Goal: Navigation & Orientation: Find specific page/section

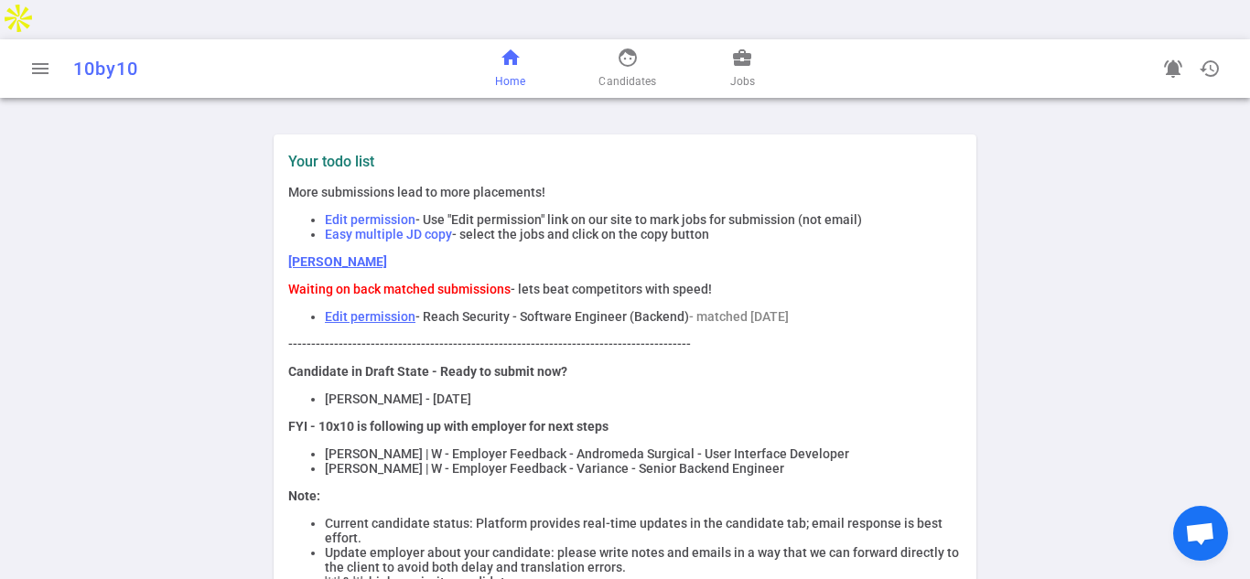
click at [513, 47] on span "home" at bounding box center [511, 58] width 22 height 22
click at [640, 47] on link "face Candidates" at bounding box center [627, 69] width 58 height 44
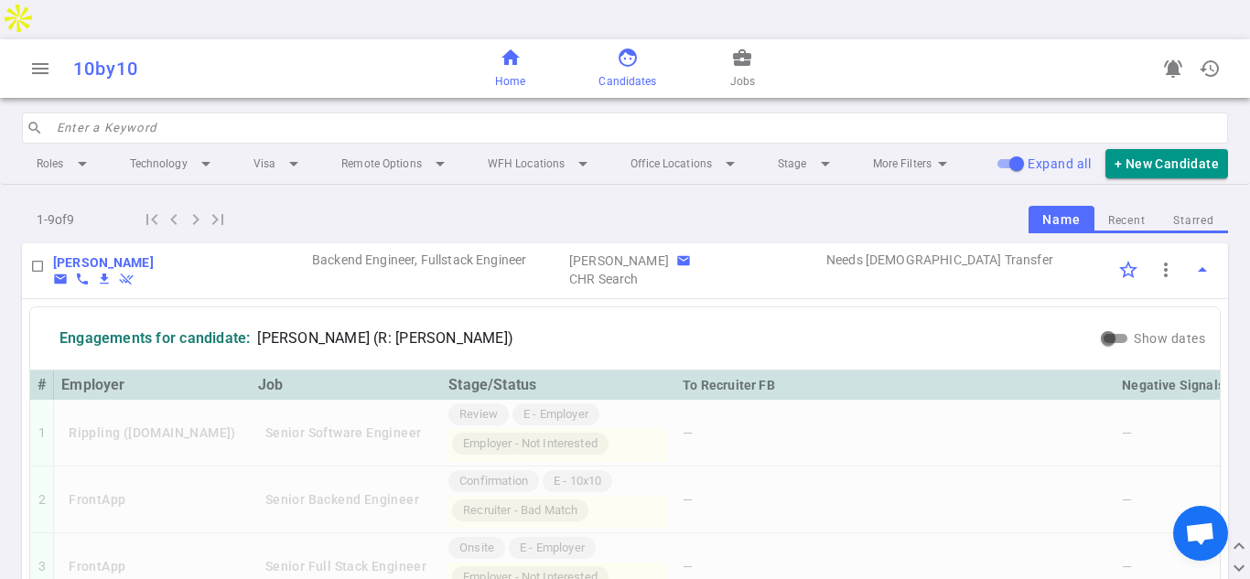
click at [510, 47] on span "home" at bounding box center [511, 58] width 22 height 22
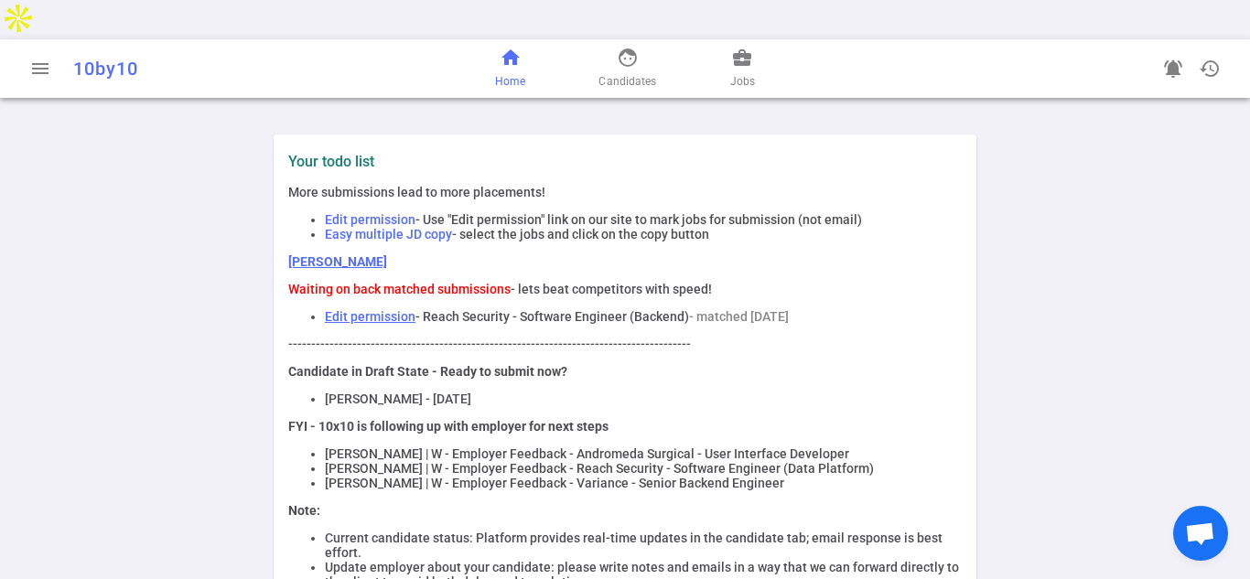
click at [516, 47] on span "home" at bounding box center [511, 58] width 22 height 22
click at [507, 47] on span "home" at bounding box center [511, 58] width 22 height 22
click at [510, 47] on link "home Home" at bounding box center [510, 69] width 30 height 44
click at [520, 47] on span "home" at bounding box center [511, 58] width 22 height 22
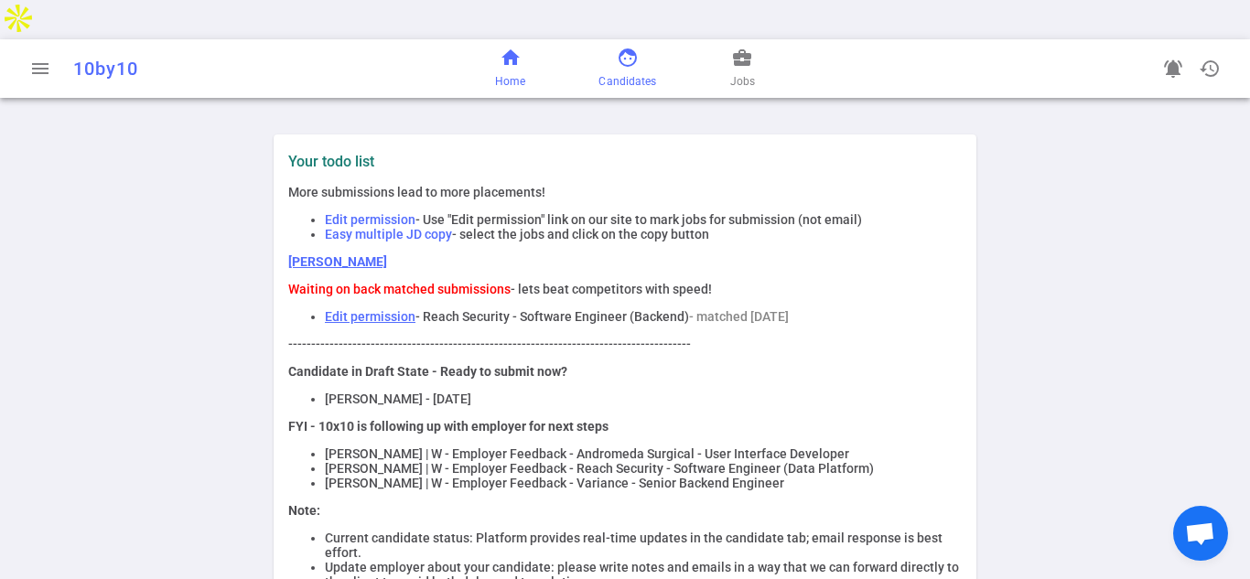
click at [629, 47] on span "face" at bounding box center [628, 58] width 22 height 22
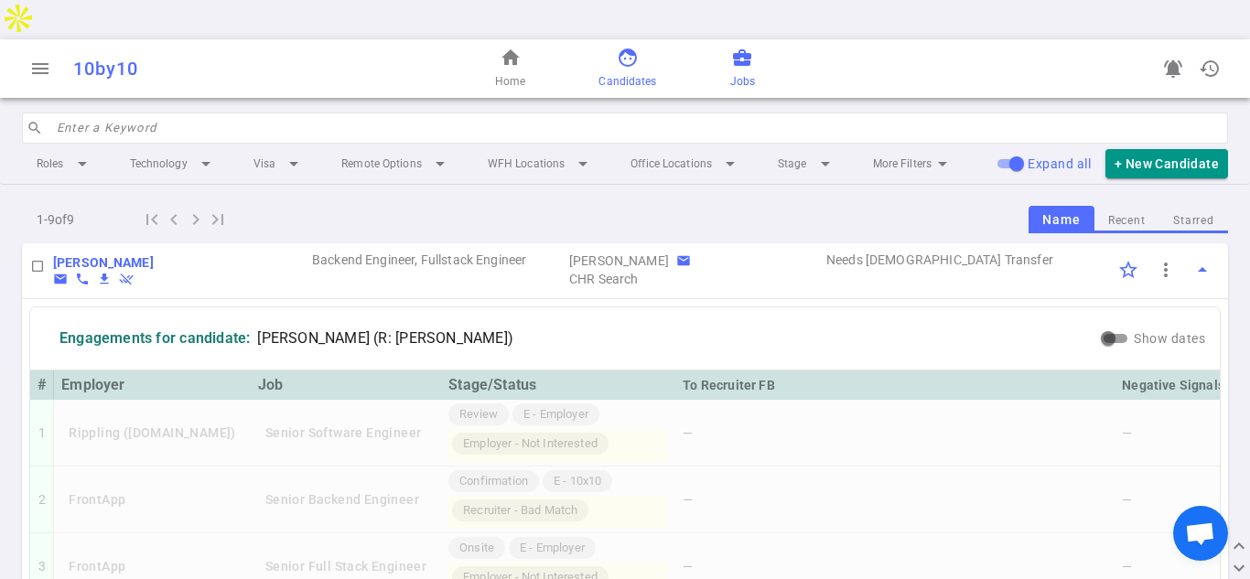
click at [743, 47] on span "business_center" at bounding box center [742, 58] width 22 height 22
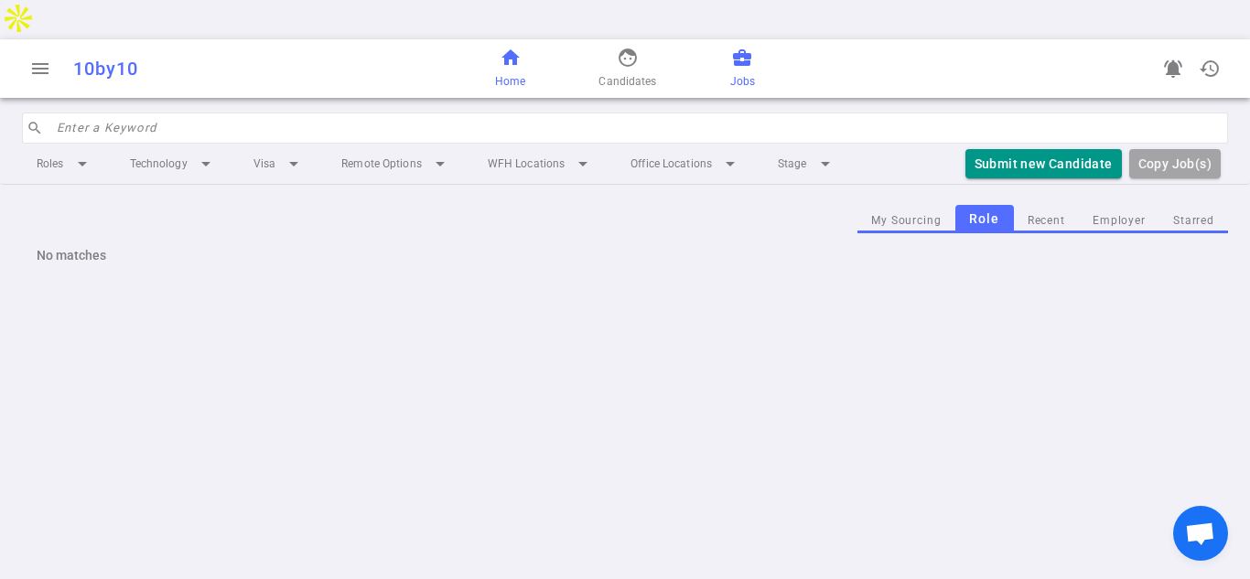
click at [626, 47] on span "face" at bounding box center [628, 58] width 22 height 22
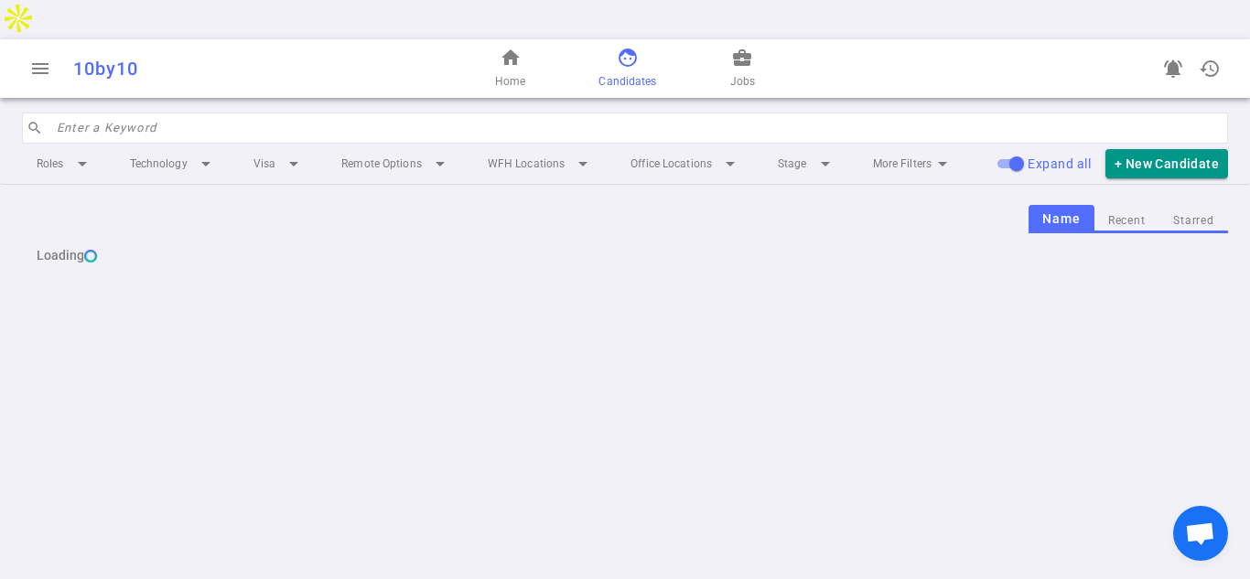
click at [513, 47] on span "home" at bounding box center [511, 58] width 22 height 22
